Goal: Task Accomplishment & Management: Use online tool/utility

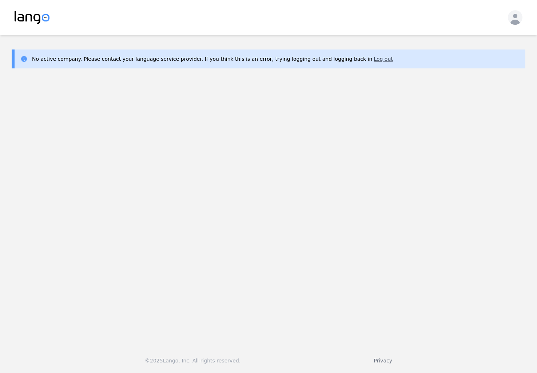
click at [373, 58] on button "Log out" at bounding box center [382, 58] width 19 height 7
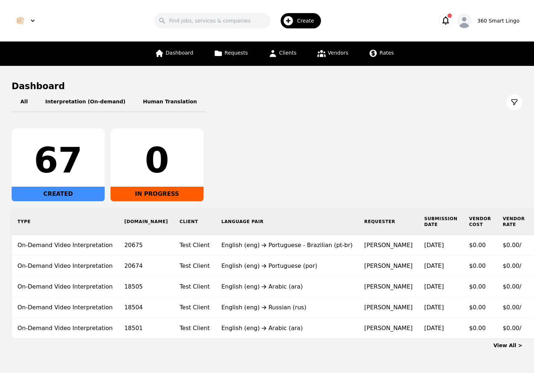
click at [516, 342] on link "View All >" at bounding box center [507, 345] width 29 height 6
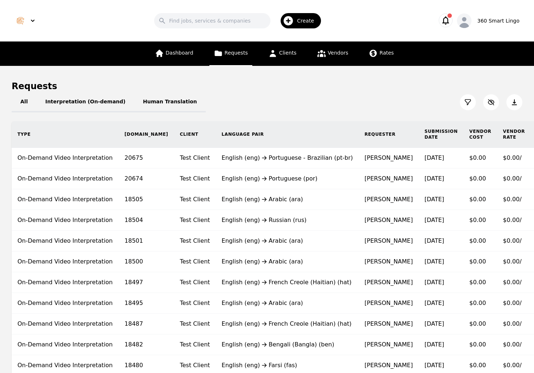
click at [419, 129] on th "Submission Date" at bounding box center [441, 134] width 45 height 27
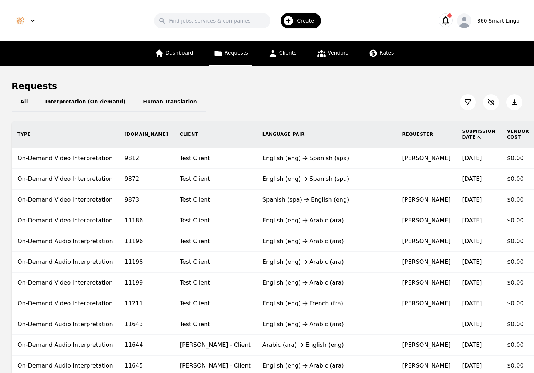
click at [456, 132] on th "Submission Date" at bounding box center [478, 134] width 45 height 27
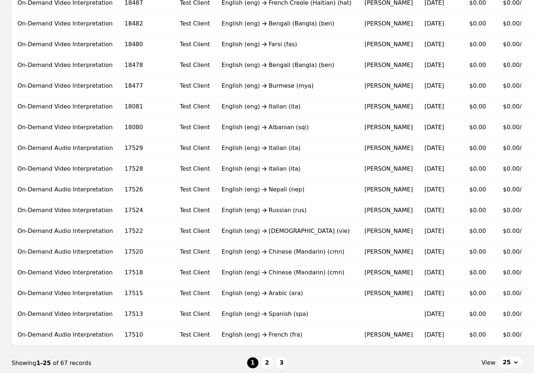
scroll to position [372, 0]
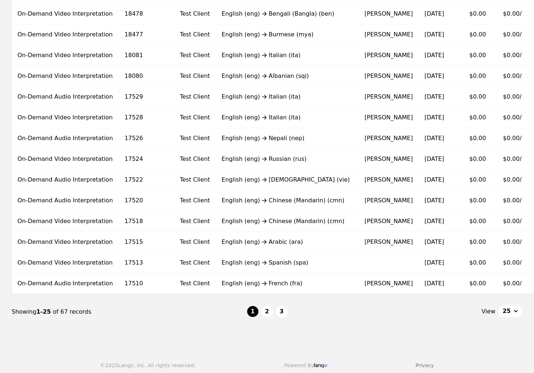
click at [509, 306] on span "25" at bounding box center [507, 310] width 8 height 9
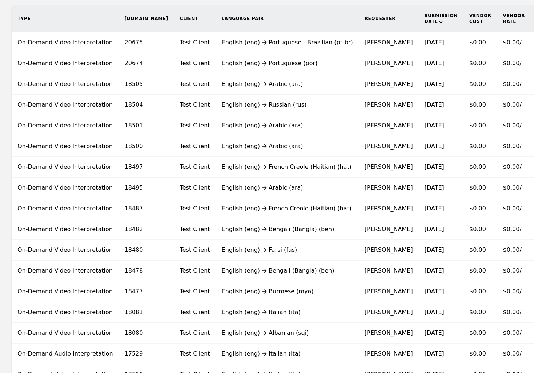
scroll to position [0, 0]
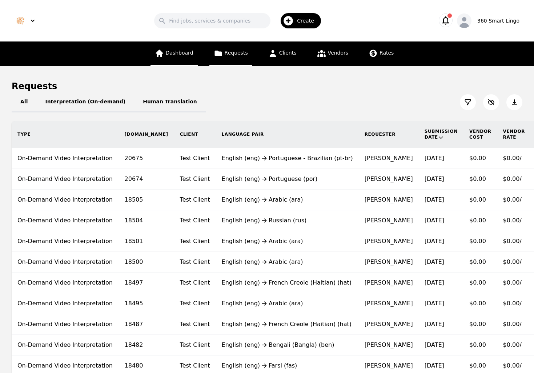
click at [178, 55] on span "Dashboard" at bounding box center [180, 53] width 28 height 6
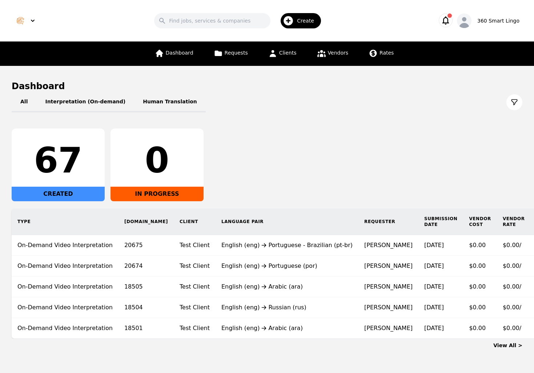
click at [515, 101] on icon at bounding box center [514, 102] width 7 height 7
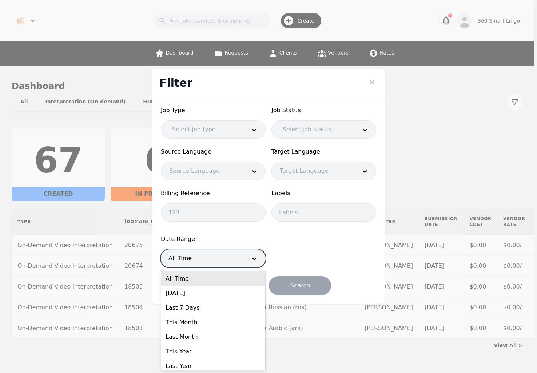
click at [223, 263] on div at bounding box center [202, 257] width 82 height 17
click at [219, 321] on div "This Month" at bounding box center [213, 322] width 104 height 15
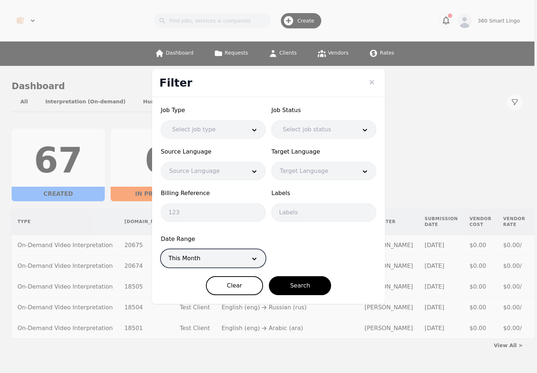
click at [213, 260] on div at bounding box center [202, 257] width 82 height 17
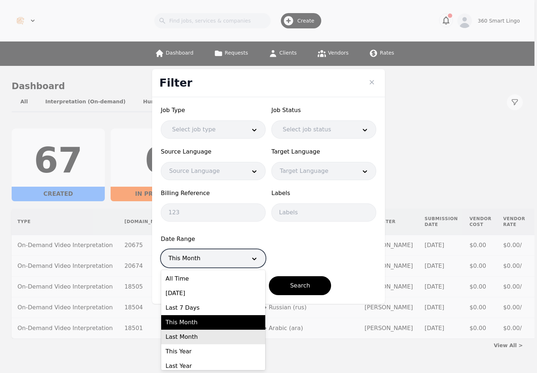
click at [196, 337] on div "Last Month" at bounding box center [213, 336] width 104 height 15
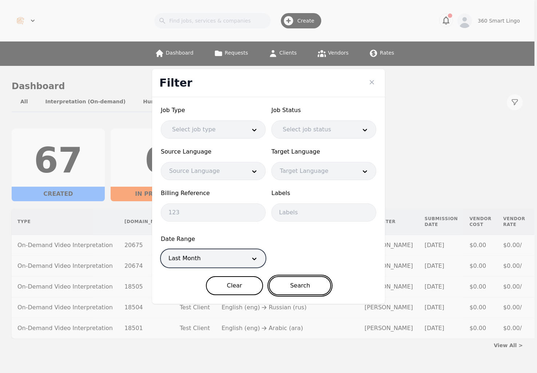
click at [285, 289] on button "Search" at bounding box center [300, 285] width 62 height 19
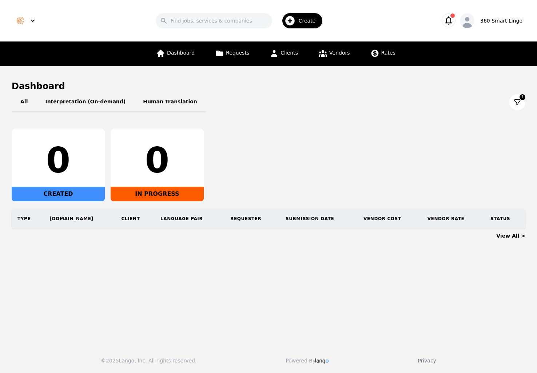
click at [519, 92] on h1 "Dashboard" at bounding box center [268, 86] width 513 height 12
click at [515, 99] on icon at bounding box center [516, 102] width 7 height 7
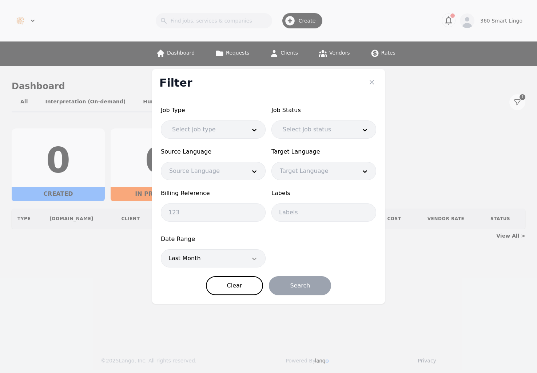
click at [244, 256] on div at bounding box center [254, 257] width 22 height 17
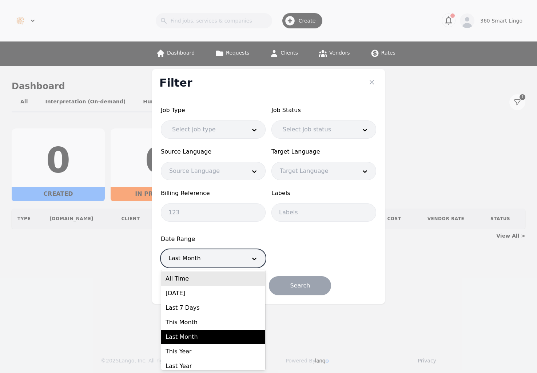
drag, startPoint x: 226, startPoint y: 278, endPoint x: 235, endPoint y: 278, distance: 8.4
click at [226, 278] on div "All Time" at bounding box center [213, 278] width 104 height 15
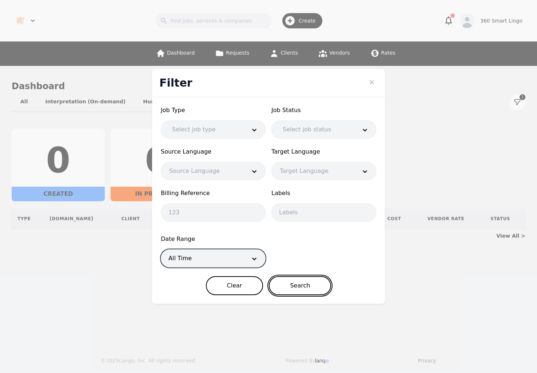
click at [282, 284] on button "Search" at bounding box center [300, 285] width 62 height 19
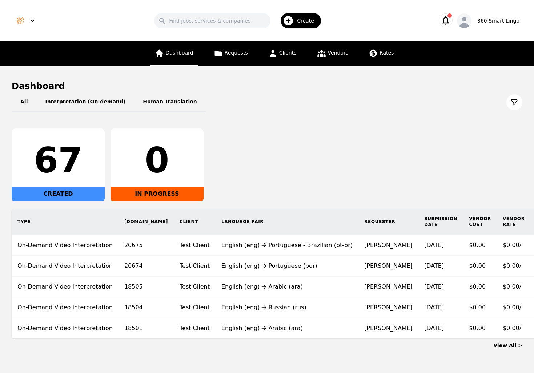
click at [167, 49] on link "Dashboard" at bounding box center [174, 53] width 47 height 24
click at [244, 59] on link "Requests" at bounding box center [230, 53] width 43 height 24
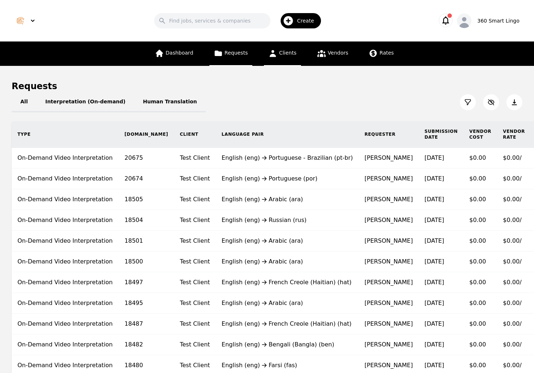
click at [273, 56] on icon at bounding box center [272, 53] width 7 height 7
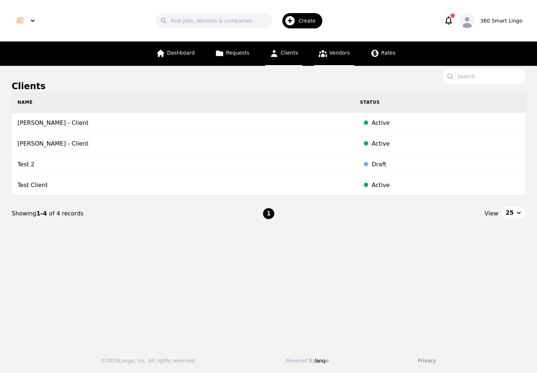
click at [333, 57] on link "Vendors" at bounding box center [334, 53] width 40 height 24
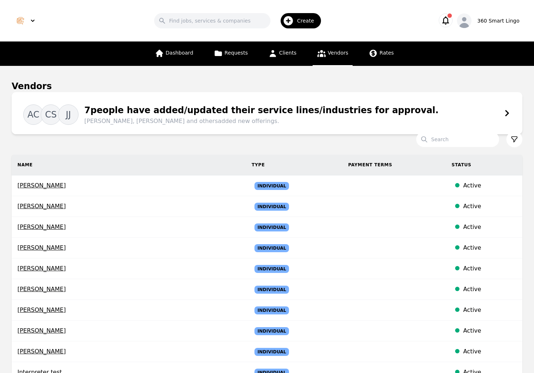
click at [357, 115] on div "7 people have added/updated their service lines/industries for approval. Amina …" at bounding box center [259, 115] width 360 height 22
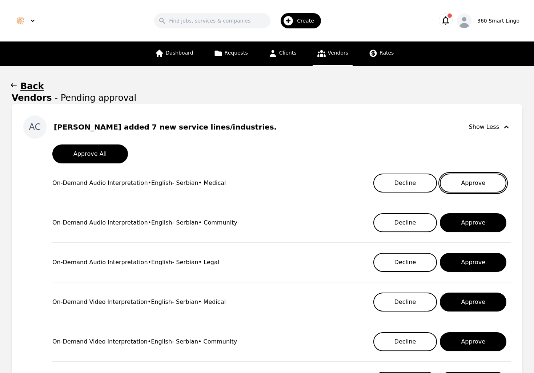
click at [494, 185] on button "Approve" at bounding box center [473, 182] width 67 height 19
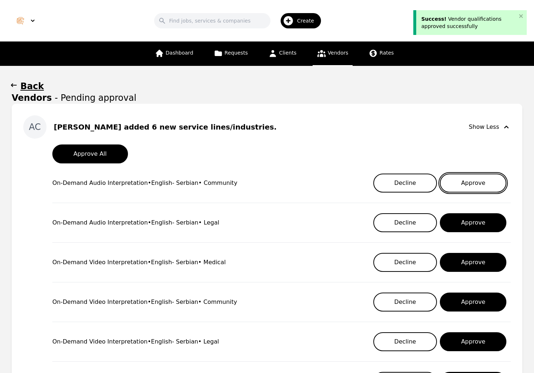
click at [494, 185] on button "Approve" at bounding box center [473, 182] width 67 height 19
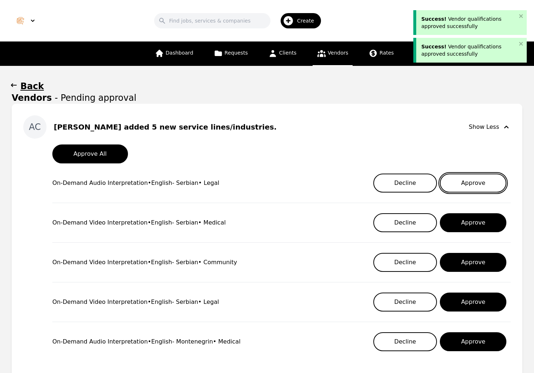
click at [494, 185] on button "Approve" at bounding box center [473, 182] width 67 height 19
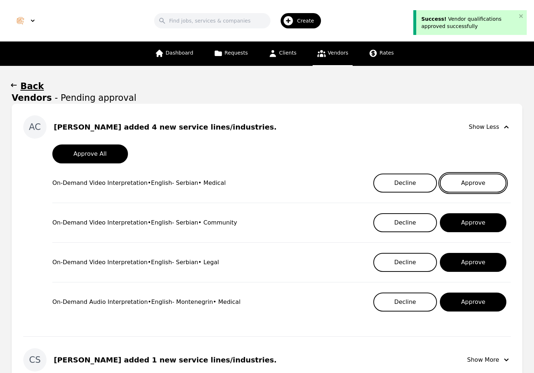
click at [494, 185] on button "Approve" at bounding box center [473, 182] width 67 height 19
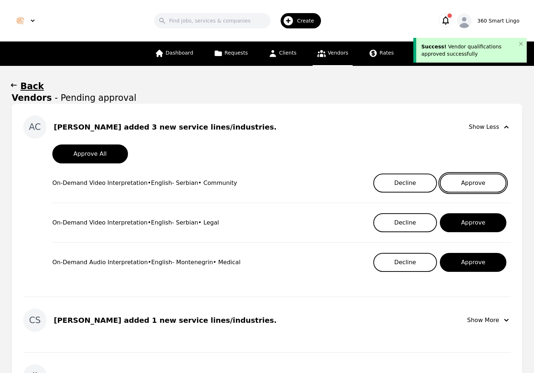
click at [494, 185] on button "Approve" at bounding box center [473, 182] width 67 height 19
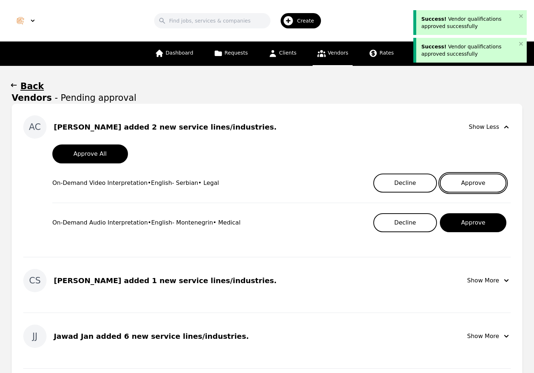
click at [494, 185] on button "Approve" at bounding box center [473, 182] width 67 height 19
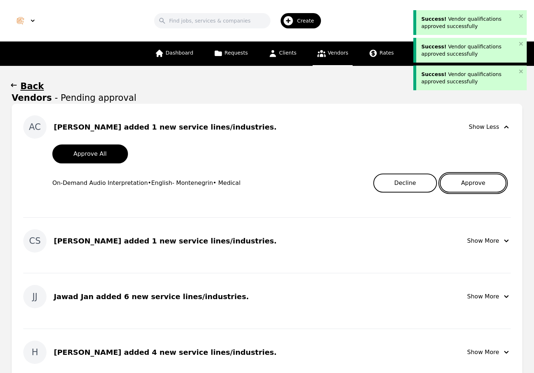
click at [494, 185] on button "Approve" at bounding box center [473, 182] width 67 height 19
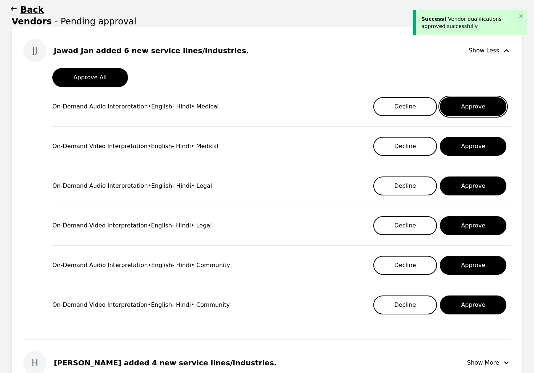
scroll to position [77, 0]
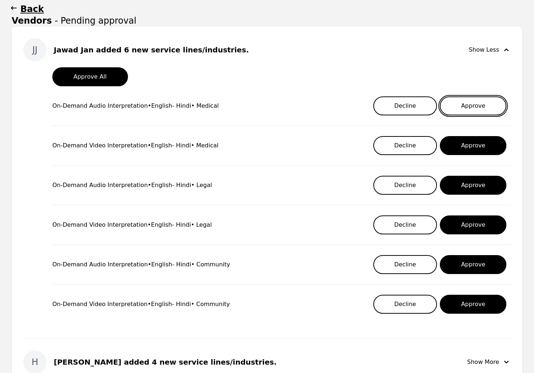
click at [484, 105] on button "Approve" at bounding box center [473, 105] width 67 height 19
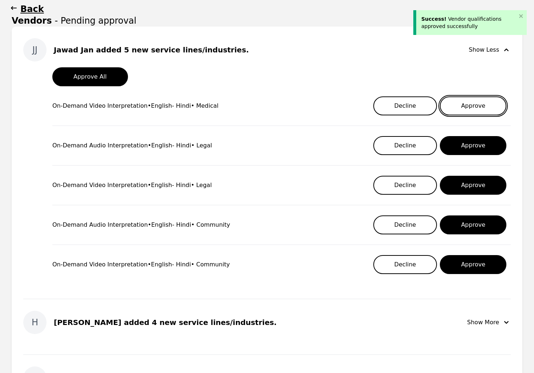
click at [485, 110] on button "Approve" at bounding box center [473, 105] width 67 height 19
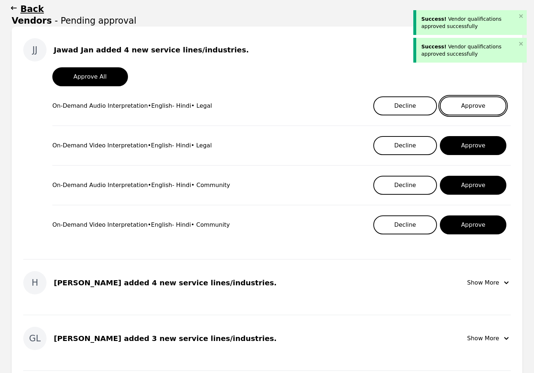
click at [485, 110] on button "Approve" at bounding box center [473, 105] width 67 height 19
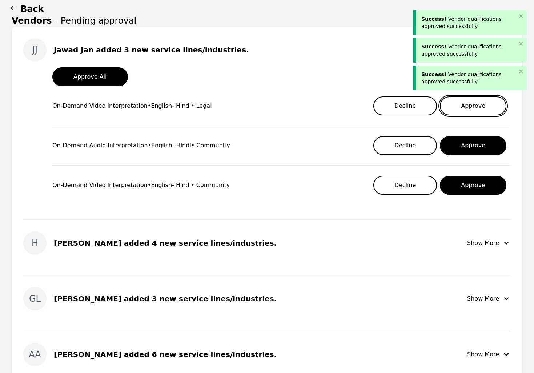
click at [485, 110] on button "Approve" at bounding box center [473, 105] width 67 height 19
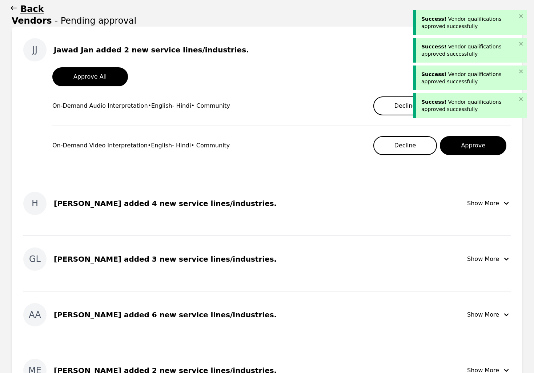
click at [485, 110] on div "Success! Vendor qualifications approved successfully" at bounding box center [468, 105] width 95 height 15
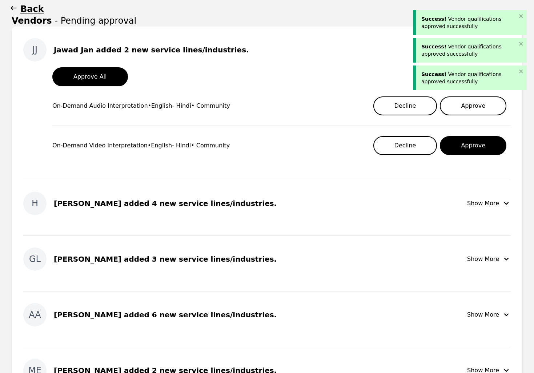
click at [485, 110] on div "Success! Vendor qualifications approved successfully Success! Vendor qualificat…" at bounding box center [470, 62] width 116 height 113
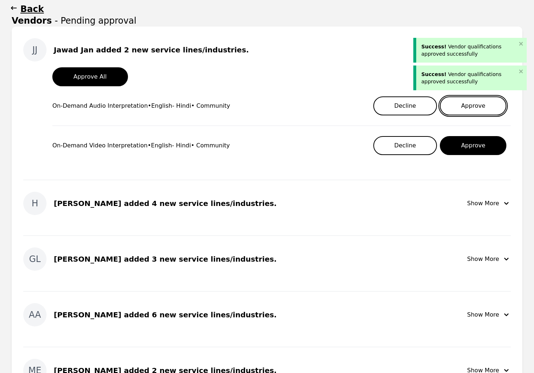
click at [482, 108] on button "Approve" at bounding box center [473, 105] width 67 height 19
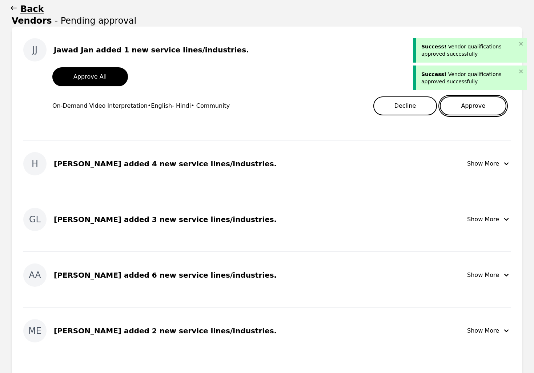
click at [479, 110] on button "Approve" at bounding box center [473, 105] width 67 height 19
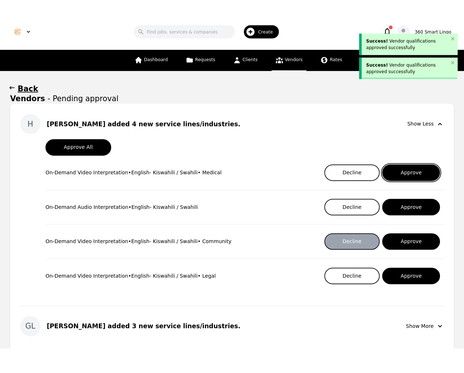
scroll to position [0, 0]
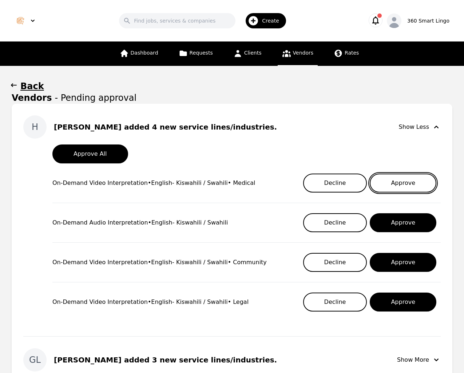
click at [419, 176] on button "Approve" at bounding box center [402, 182] width 67 height 19
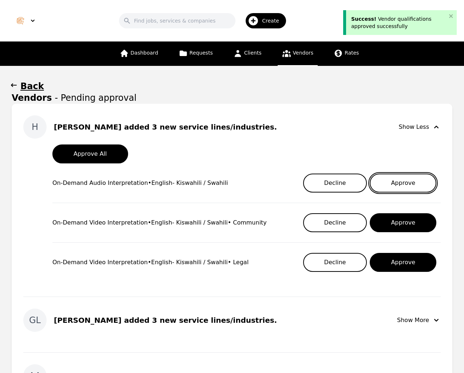
click at [417, 180] on button "Approve" at bounding box center [402, 182] width 67 height 19
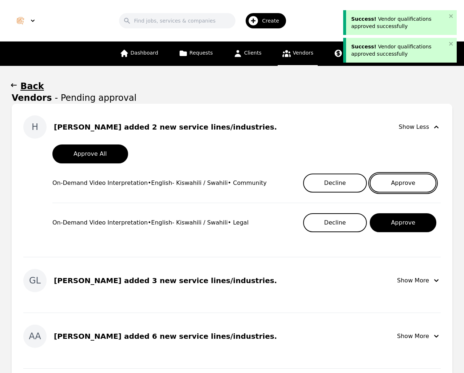
click at [417, 180] on button "Approve" at bounding box center [402, 182] width 67 height 19
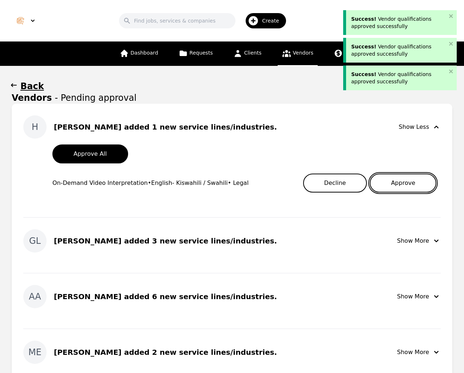
click at [417, 180] on button "Approve" at bounding box center [402, 182] width 67 height 19
